Goal: Entertainment & Leisure: Consume media (video, audio)

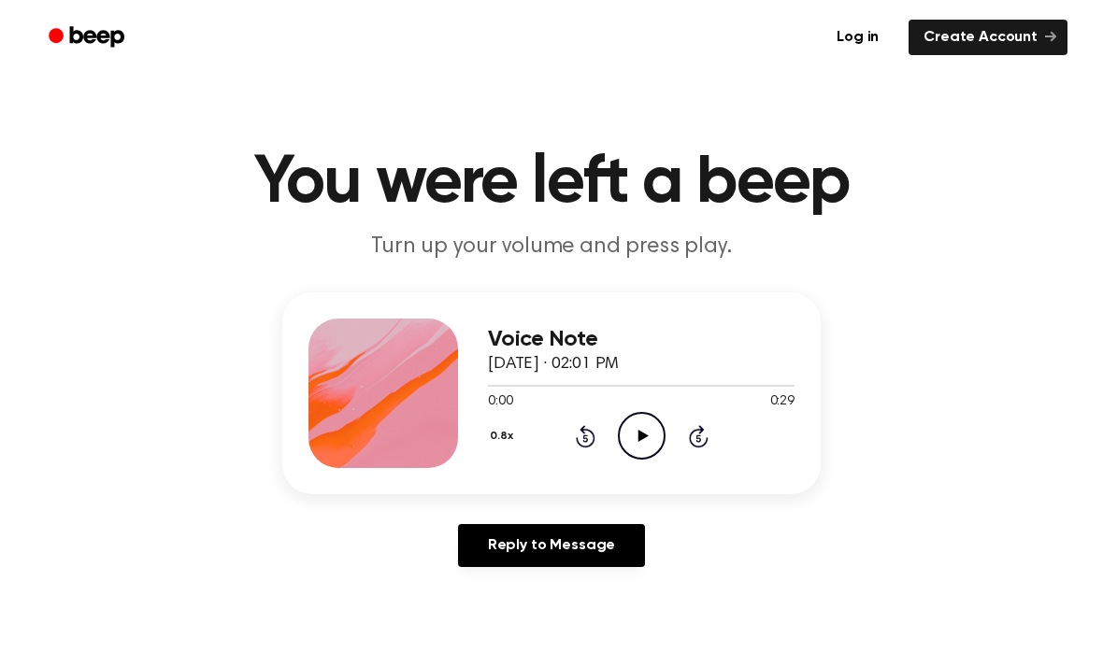
click at [640, 448] on icon "Play Audio" at bounding box center [642, 436] width 48 height 48
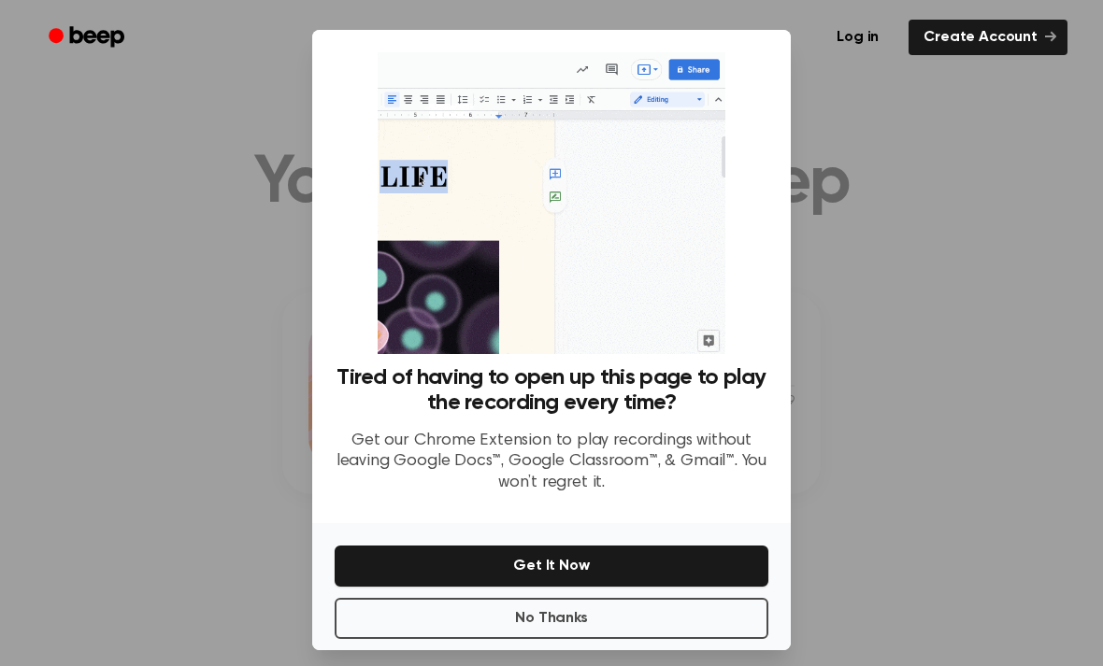
click at [547, 639] on button "No Thanks" at bounding box center [552, 618] width 434 height 41
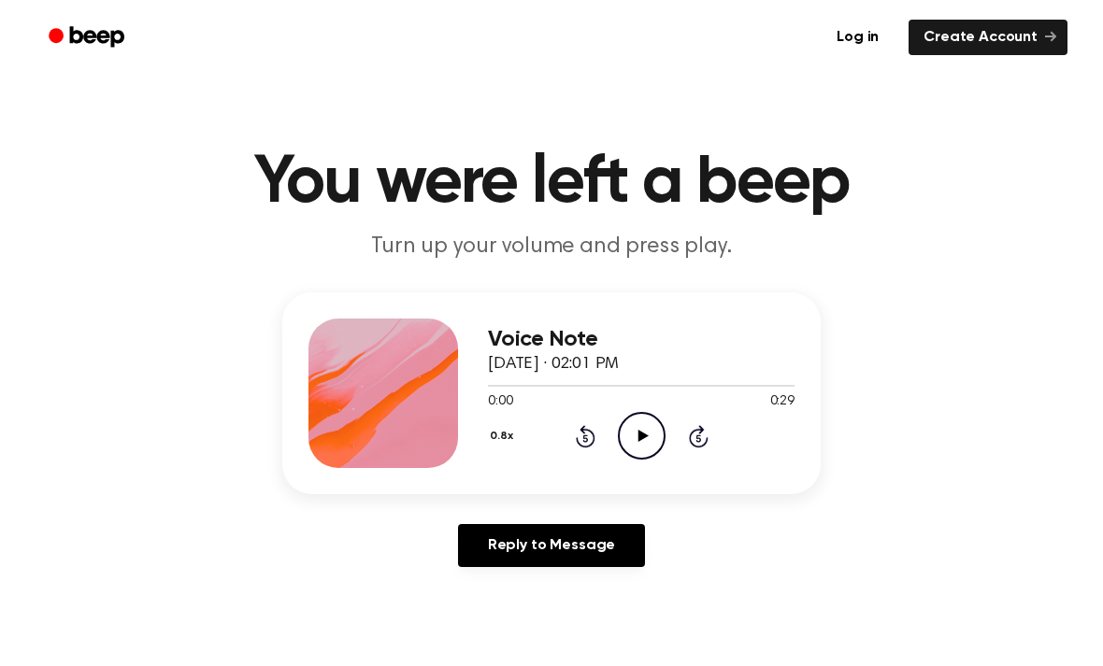
click at [634, 431] on icon "Play Audio" at bounding box center [642, 436] width 48 height 48
click at [146, 91] on main "You were left a beep Turn up your volume and press play. Voice Note March 3, 20…" at bounding box center [551, 576] width 1103 height 1152
click at [623, 436] on icon "Play Audio" at bounding box center [642, 436] width 48 height 48
click at [626, 444] on icon "Play Audio" at bounding box center [642, 436] width 48 height 48
click at [621, 447] on circle at bounding box center [642, 436] width 46 height 46
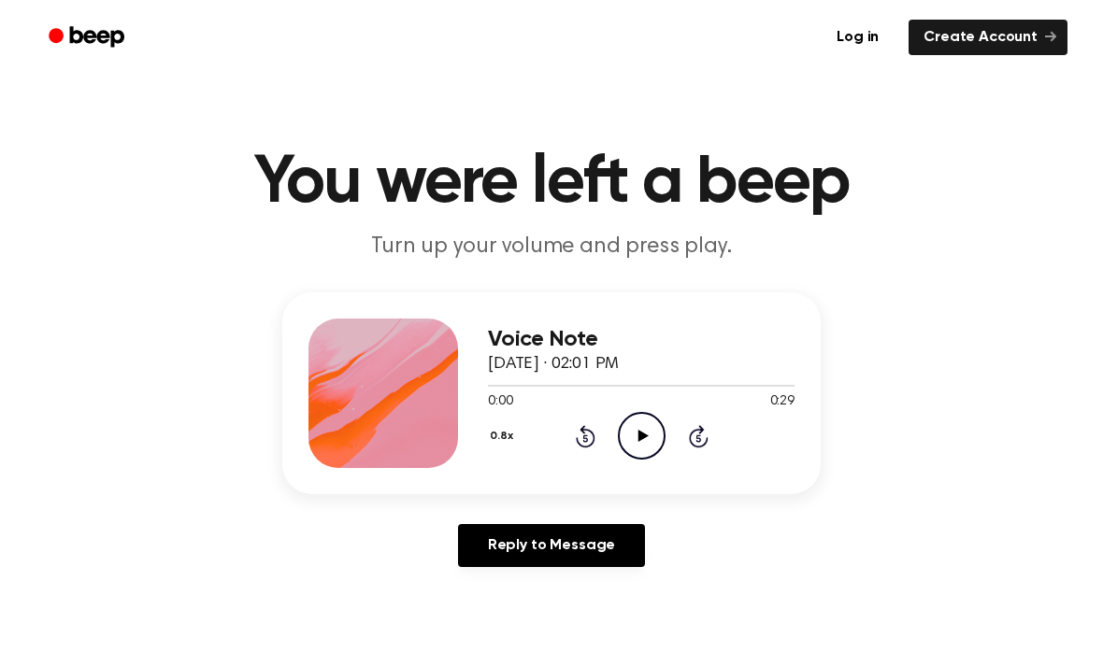
click at [656, 447] on icon "Play Audio" at bounding box center [642, 436] width 48 height 48
click at [664, 454] on icon "Play Audio" at bounding box center [642, 436] width 48 height 48
click at [636, 428] on icon "Play Audio" at bounding box center [642, 436] width 48 height 48
click at [638, 433] on icon at bounding box center [642, 436] width 10 height 12
